Goal: Task Accomplishment & Management: Manage account settings

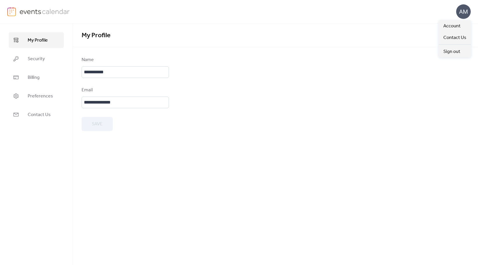
click at [464, 11] on div "AM" at bounding box center [463, 11] width 15 height 15
click at [465, 53] on div "Sign out" at bounding box center [454, 52] width 32 height 12
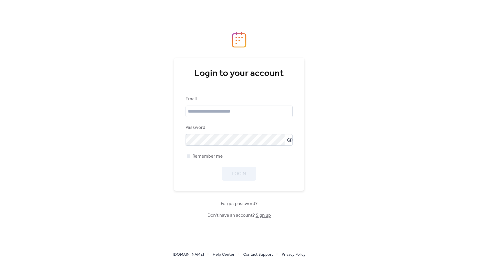
click at [226, 253] on link "Help Center" at bounding box center [224, 254] width 22 height 7
click at [221, 112] on input "email" at bounding box center [238, 112] width 107 height 12
type input "**********"
click at [240, 171] on span "Login" at bounding box center [239, 174] width 14 height 7
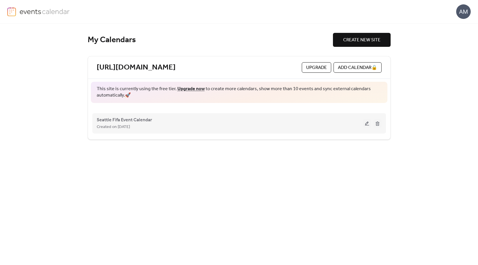
click at [165, 122] on div "Seattle Fifa Event Calendar Created on [DATE]" at bounding box center [230, 123] width 266 height 14
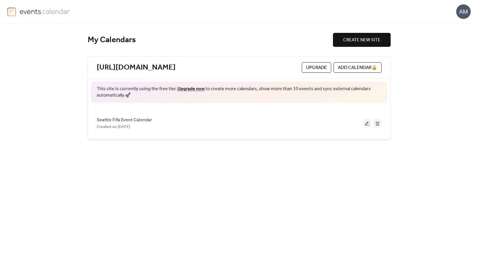
click at [129, 121] on span "Seattle Fifa Event Calendar" at bounding box center [124, 120] width 55 height 7
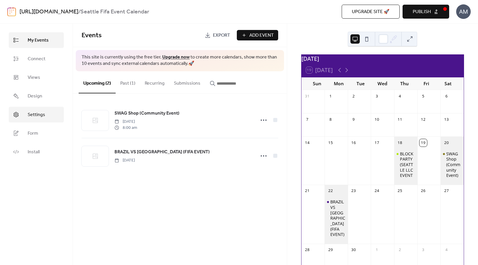
click at [47, 114] on link "Settings" at bounding box center [36, 115] width 55 height 16
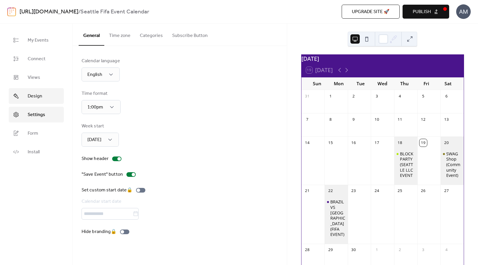
click at [45, 95] on link "Design" at bounding box center [36, 96] width 55 height 16
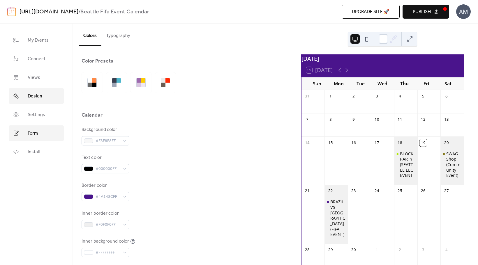
click at [40, 133] on link "Form" at bounding box center [36, 133] width 55 height 16
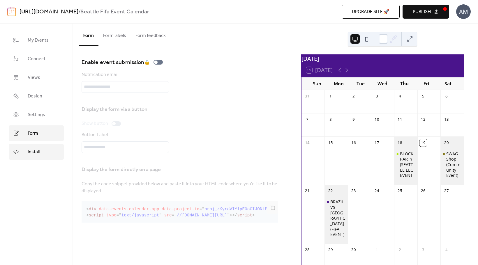
click at [43, 149] on link "Install" at bounding box center [36, 152] width 55 height 16
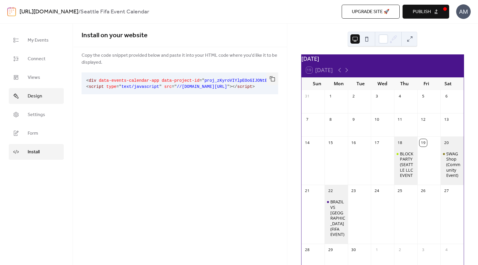
click at [45, 94] on link "Design" at bounding box center [36, 96] width 55 height 16
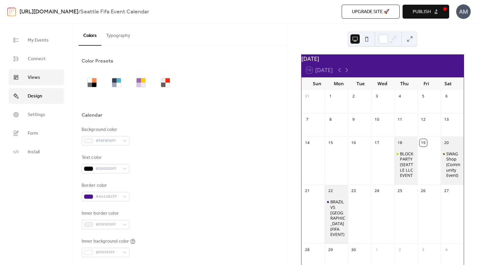
click at [46, 75] on link "Views" at bounding box center [36, 78] width 55 height 16
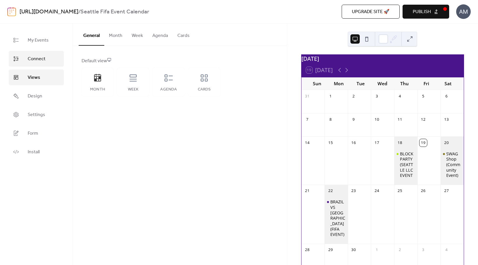
click at [46, 59] on link "Connect" at bounding box center [36, 59] width 55 height 16
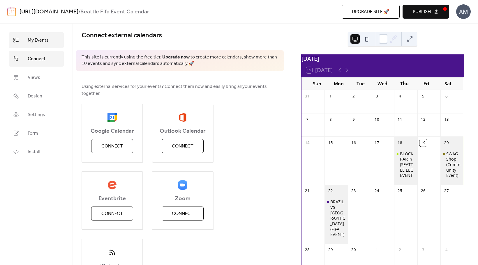
click at [48, 41] on link "My Events" at bounding box center [36, 40] width 55 height 16
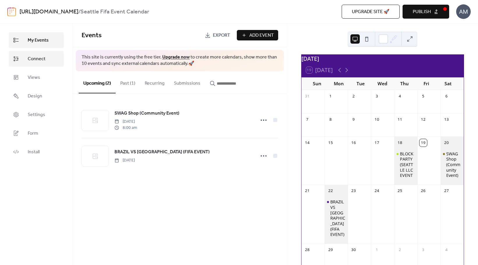
click at [42, 57] on span "Connect" at bounding box center [37, 59] width 18 height 7
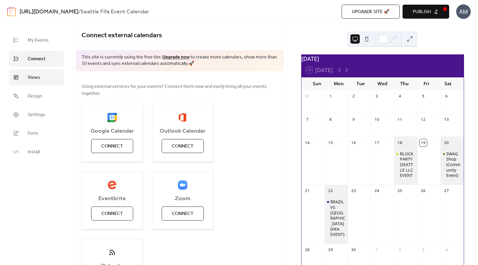
click at [24, 76] on link "Views" at bounding box center [36, 78] width 55 height 16
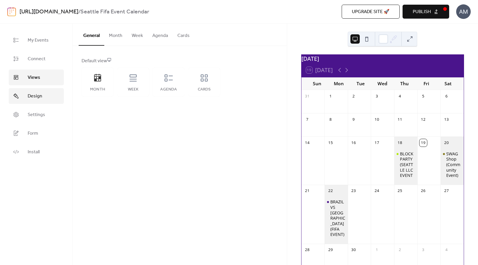
click at [27, 98] on link "Design" at bounding box center [36, 96] width 55 height 16
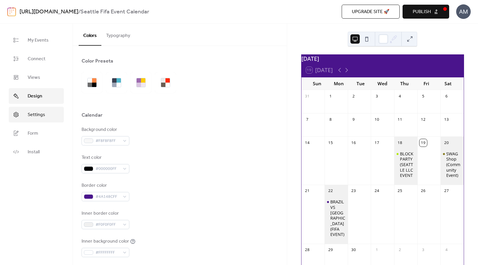
click at [29, 121] on link "Settings" at bounding box center [36, 115] width 55 height 16
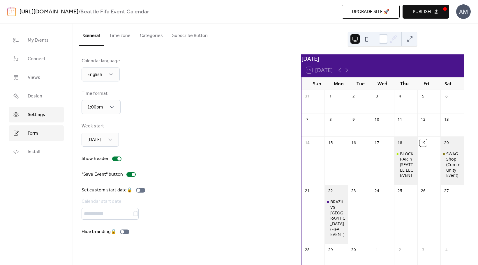
click at [29, 135] on span "Form" at bounding box center [33, 133] width 10 height 7
